Goal: Check status: Check status

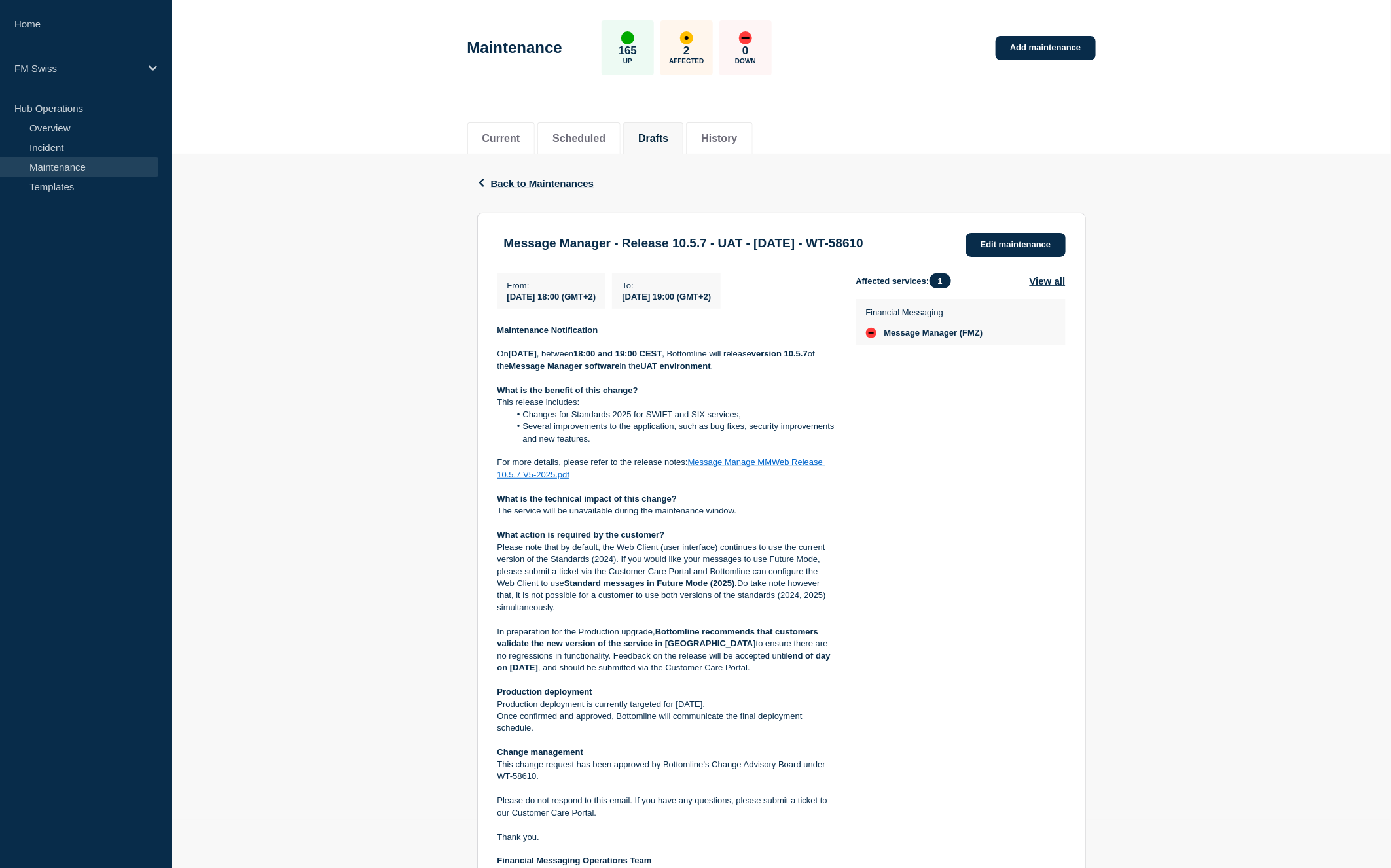
scroll to position [73, 0]
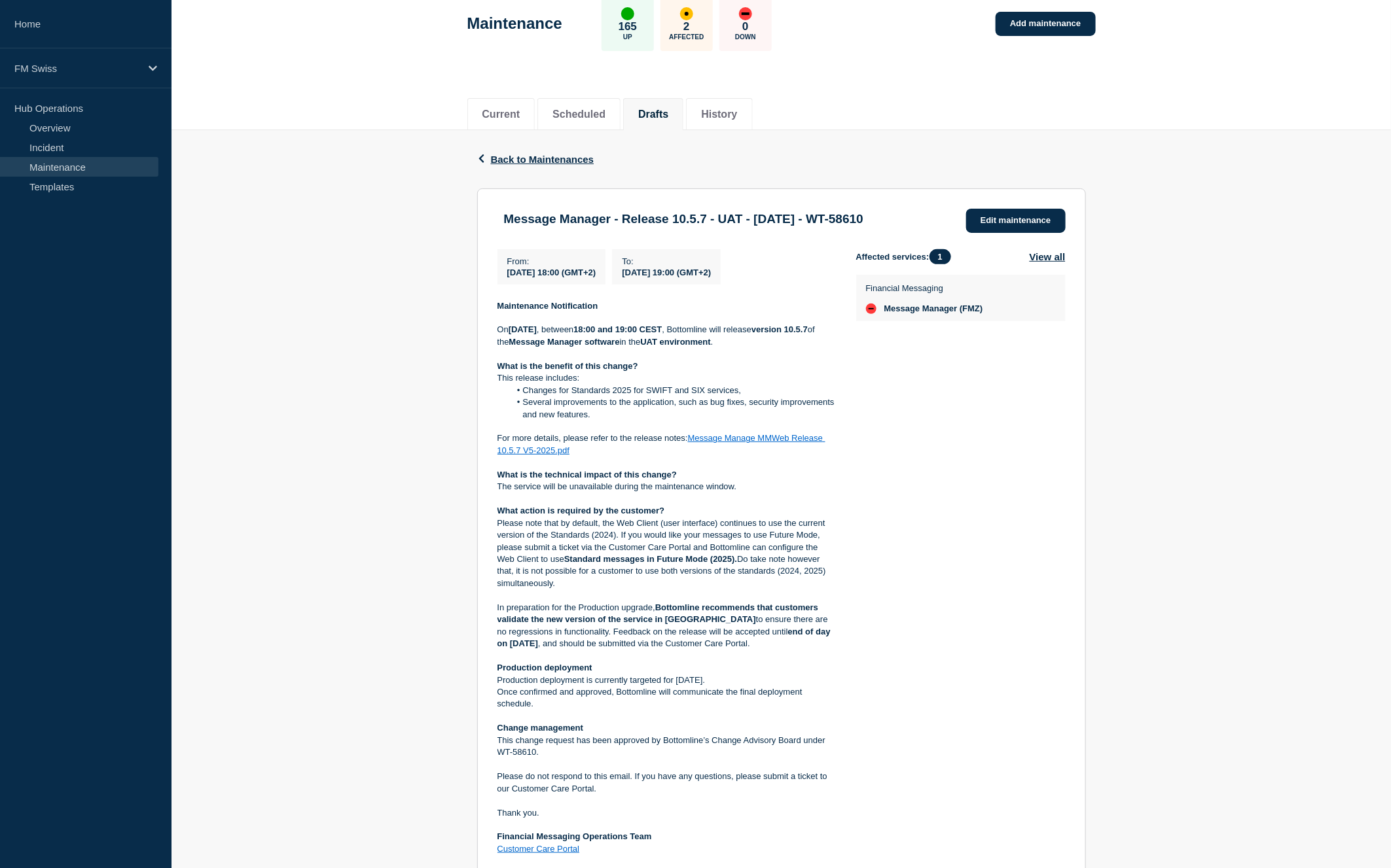
click at [308, 313] on div "Back Back to Maintenances Message Manager - Release 10.5.7 - UAT - [DATE] - WT-…" at bounding box center [781, 631] width 1219 height 1001
click at [1207, 555] on div "Back Back to Maintenances Message Manager - Release 10.5.7 - UAT - [DATE] - WT-…" at bounding box center [781, 631] width 1219 height 1001
